Goal: Use online tool/utility: Utilize a website feature to perform a specific function

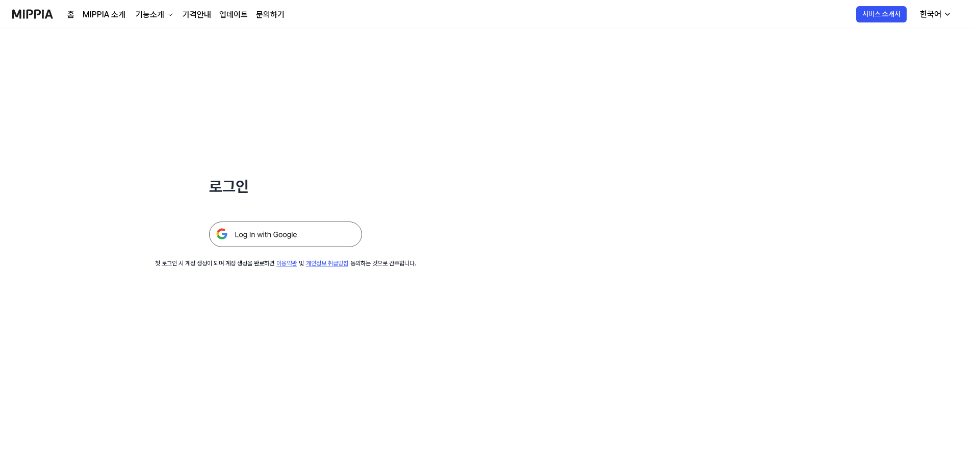
click at [316, 230] on img at bounding box center [285, 234] width 153 height 26
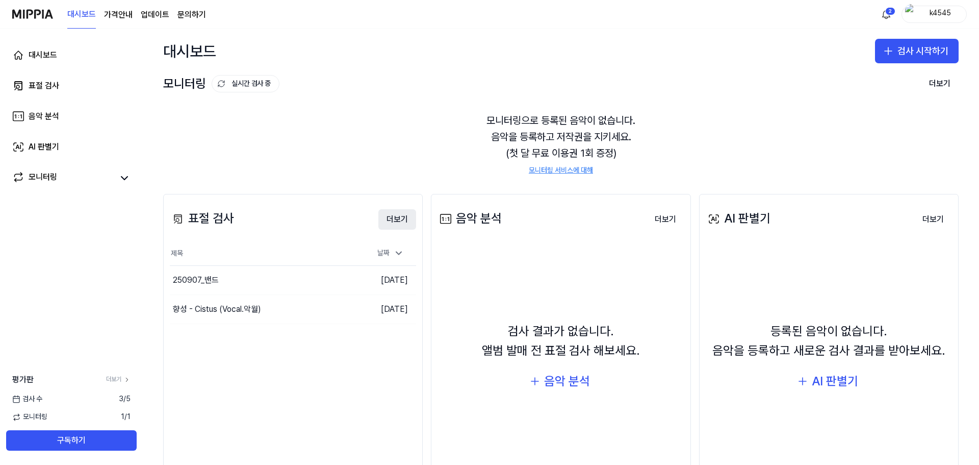
click at [386, 223] on button "더보기" at bounding box center [397, 219] width 38 height 20
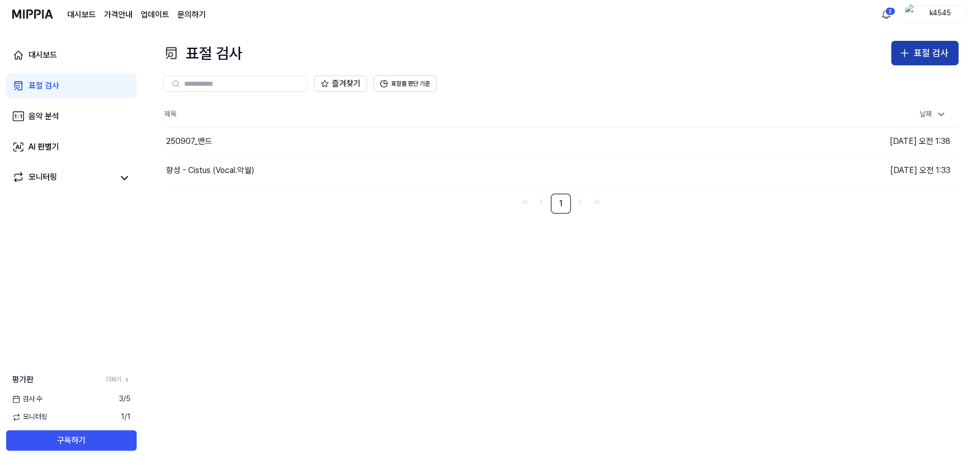
click at [912, 58] on button "표절 검사" at bounding box center [925, 53] width 67 height 24
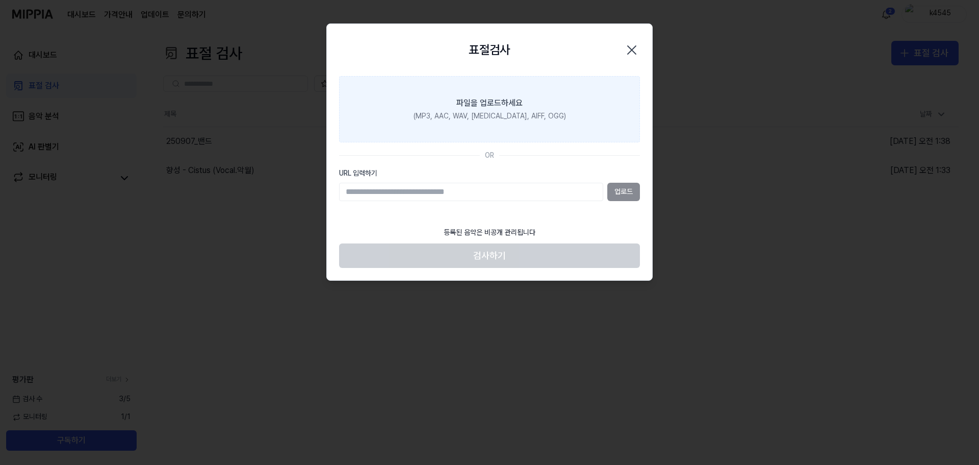
click at [471, 111] on div "(MP3, AAC, WAV, [MEDICAL_DATA], AIFF, OGG)" at bounding box center [490, 116] width 152 height 10
click at [0, 0] on input "파일을 업로드하세요 (MP3, AAC, WAV, [MEDICAL_DATA], AIFF, OGG)" at bounding box center [0, 0] width 0 height 0
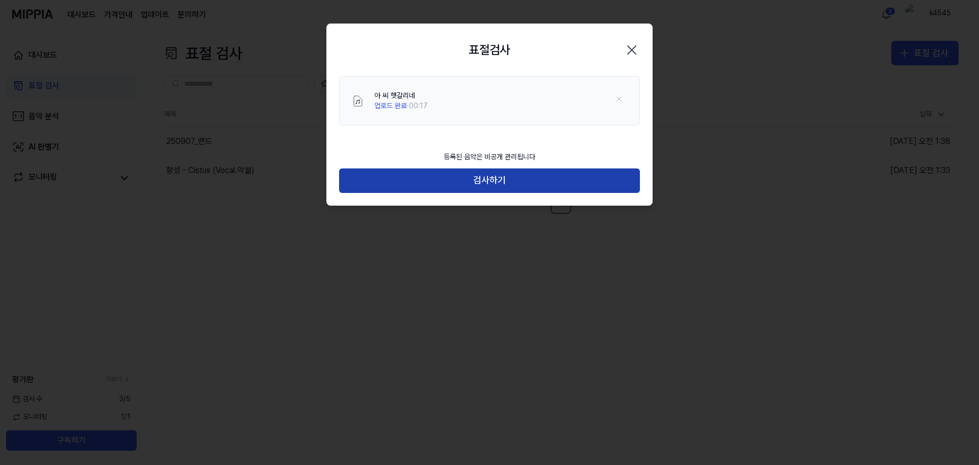
click at [521, 183] on button "검사하기" at bounding box center [489, 180] width 301 height 24
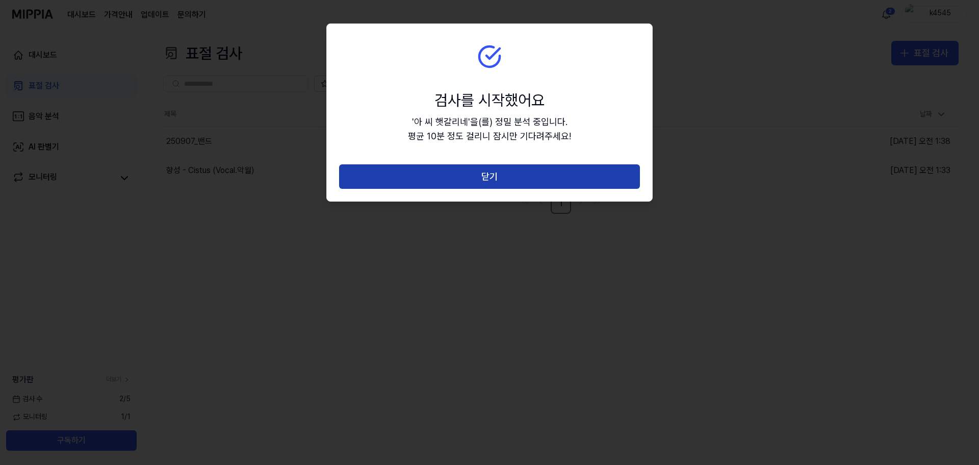
click at [508, 180] on button "닫기" at bounding box center [489, 176] width 301 height 24
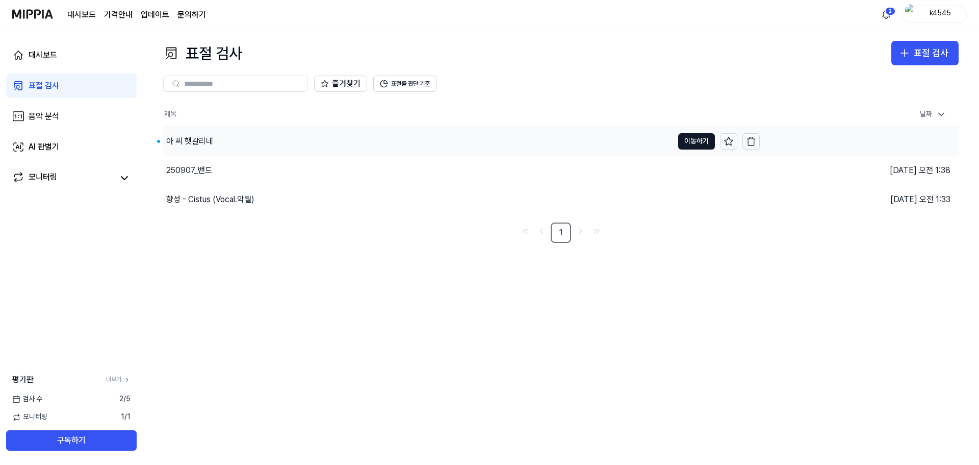
click at [208, 143] on div "아 씨 햇갈리네" at bounding box center [189, 141] width 47 height 12
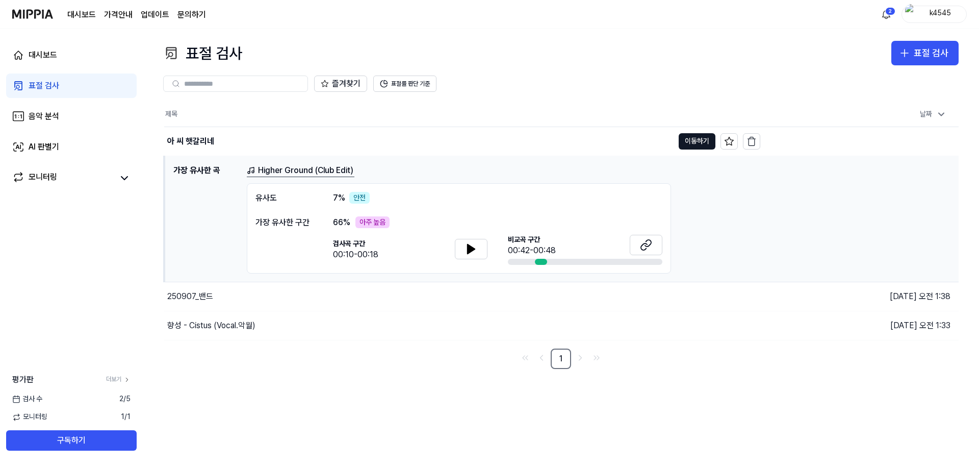
click at [401, 207] on div "유사도 7 % 안전 가장 유사한 구간 66 % 아주 높음 검사곡 구간 00:10-00:18 [GEOGRAPHIC_DATA] 구간 00:42-0…" at bounding box center [459, 228] width 424 height 91
click at [649, 244] on icon at bounding box center [646, 245] width 12 height 12
click at [885, 14] on html "대시보드 가격안내 업데이트 문의하기 2 k4545 대시보드 표절 검사 음악 분석 AI 판별기 모니터링 평가판 더보기 검사 수 2 / 5 모니터…" at bounding box center [489, 232] width 979 height 465
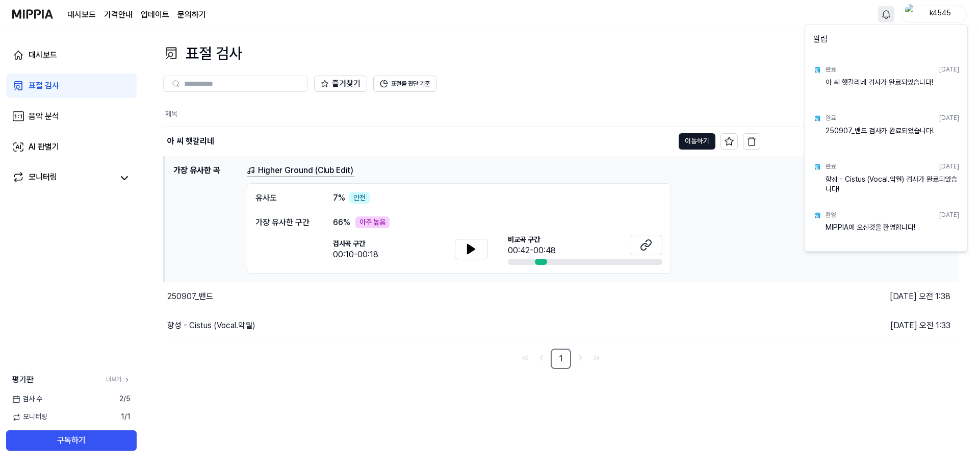
click at [543, 98] on html "대시보드 가격안내 업데이트 문의하기 k4545 대시보드 표절 검사 음악 분석 AI 판별기 모니터링 평가판 더보기 검사 수 2 / 5 모니터링 …" at bounding box center [489, 232] width 979 height 465
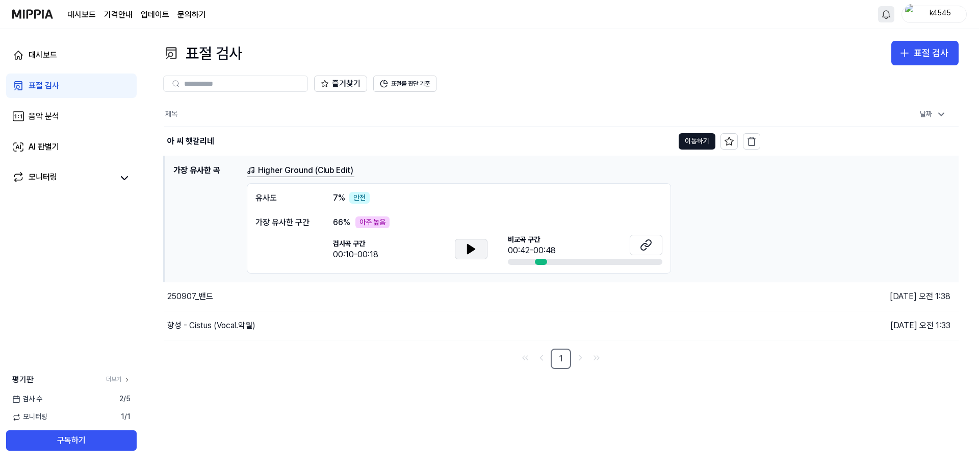
click at [468, 251] on icon at bounding box center [471, 248] width 7 height 9
click at [455, 239] on button at bounding box center [471, 249] width 33 height 20
click at [645, 241] on icon at bounding box center [646, 245] width 12 height 12
click at [311, 171] on link "Higher Ground (Club Edit)" at bounding box center [301, 170] width 108 height 13
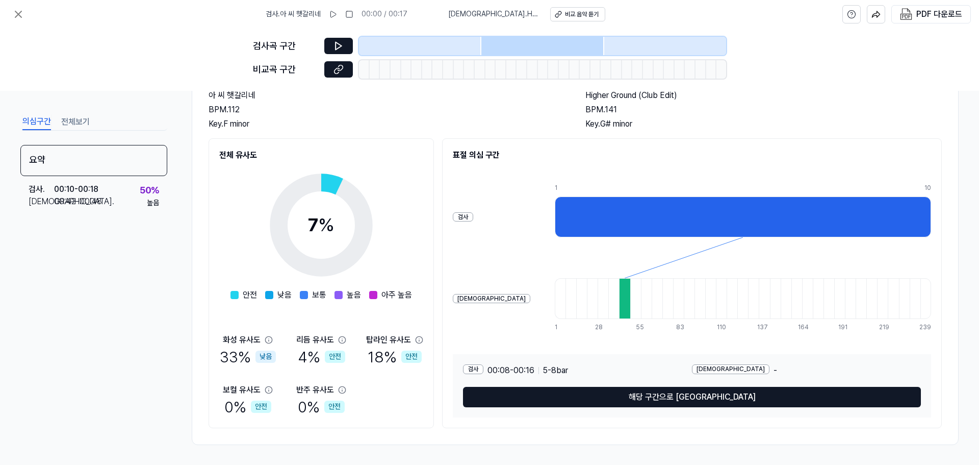
scroll to position [76, 0]
